Goal: Check status: Check status

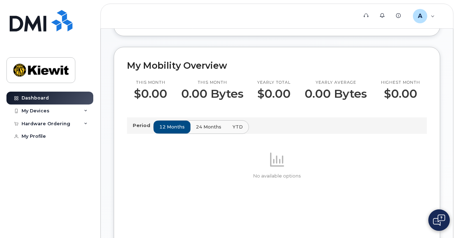
scroll to position [191, 0]
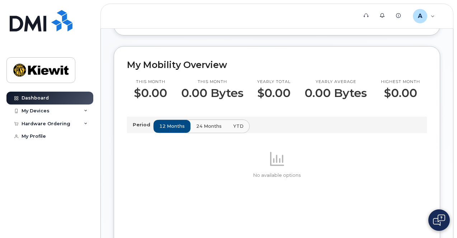
click at [207, 126] on span "24 months" at bounding box center [208, 126] width 25 height 7
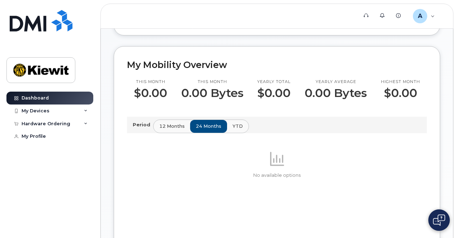
click at [168, 119] on div "Period 12 months 24 months YTD" at bounding box center [277, 125] width 300 height 16
click at [169, 125] on span "12 months" at bounding box center [171, 126] width 25 height 7
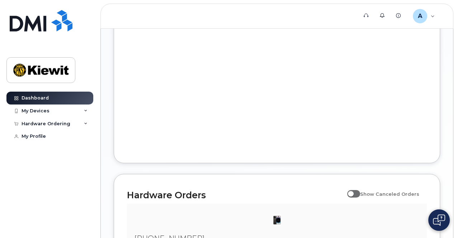
scroll to position [439, 0]
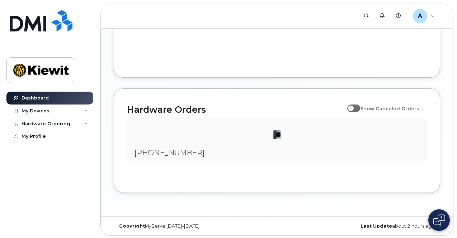
click at [275, 139] on img at bounding box center [276, 135] width 14 height 14
click at [186, 108] on h2 "Hardware Orders" at bounding box center [235, 109] width 216 height 11
click at [84, 123] on icon at bounding box center [86, 124] width 4 height 4
click at [39, 138] on div "My Orders" at bounding box center [38, 137] width 26 height 6
